Goal: Task Accomplishment & Management: Complete application form

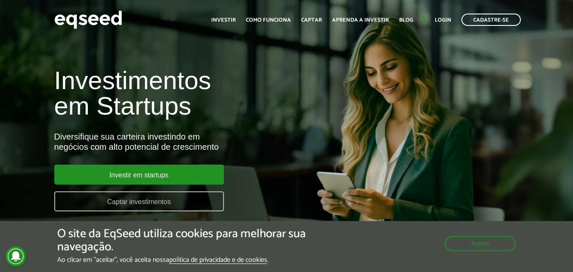
click at [103, 201] on link "Captar investimentos" at bounding box center [139, 201] width 170 height 20
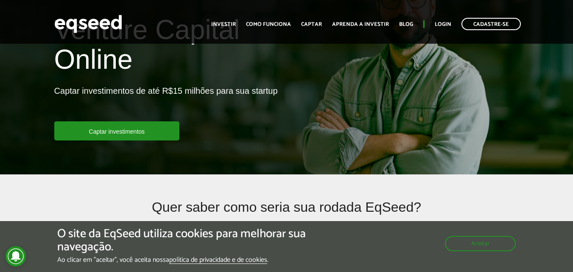
scroll to position [85, 0]
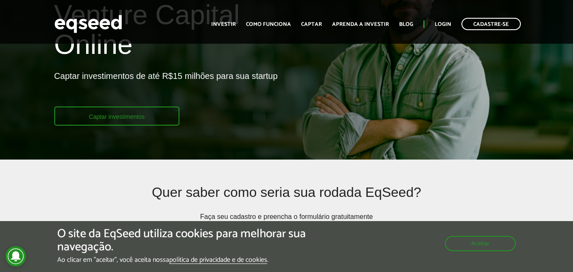
click at [133, 121] on link "Captar investimentos" at bounding box center [117, 115] width 126 height 19
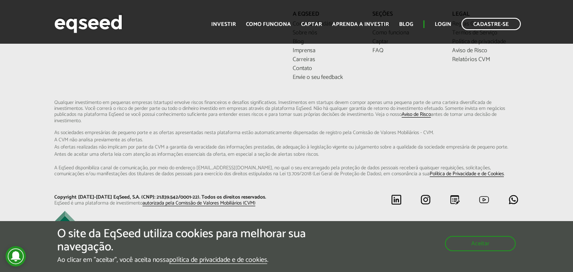
scroll to position [2637, 0]
drag, startPoint x: 144, startPoint y: 188, endPoint x: 182, endPoint y: 189, distance: 38.2
click at [186, 193] on p "Copyright [DATE]-[DATE] EqSeed, S.A. (CNPJ: 21.839.542/0001-22). Todos os direi…" at bounding box center [167, 196] width 226 height 6
copy p "21.839.542/0001-22"
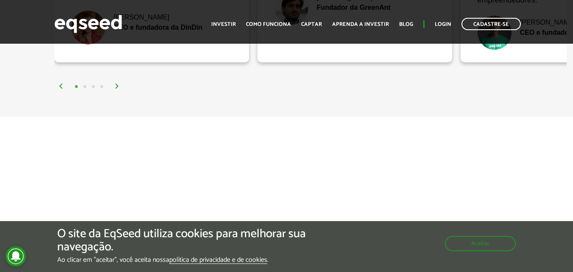
scroll to position [1746, 0]
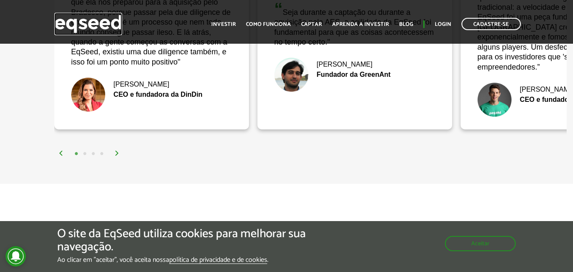
click at [73, 27] on img at bounding box center [88, 24] width 68 height 22
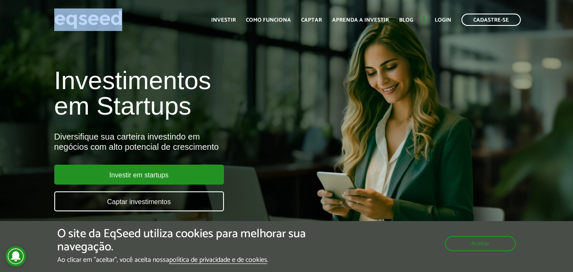
click at [52, 20] on div "Cadastre-se Toggle navigation Toggle navigation Início Investir Como funciona C…" at bounding box center [287, 19] width 478 height 22
